Goal: Transaction & Acquisition: Purchase product/service

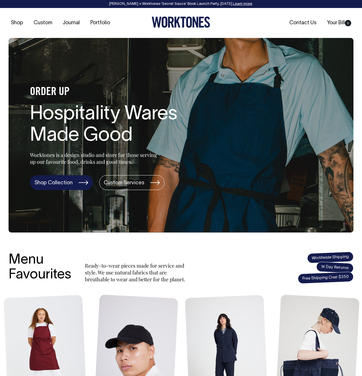
click at [64, 190] on link "Shop Collection" at bounding box center [61, 182] width 63 height 15
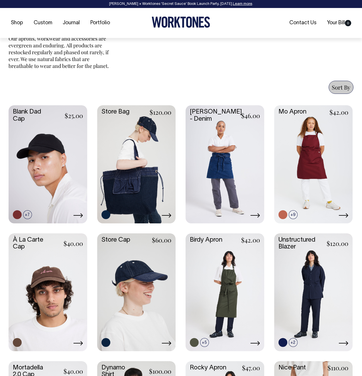
click at [206, 188] on link at bounding box center [225, 163] width 79 height 117
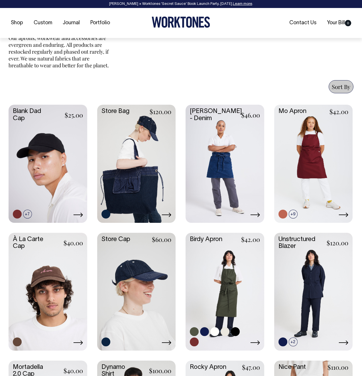
click at [225, 263] on link at bounding box center [225, 291] width 79 height 117
